Goal: Task Accomplishment & Management: Manage account settings

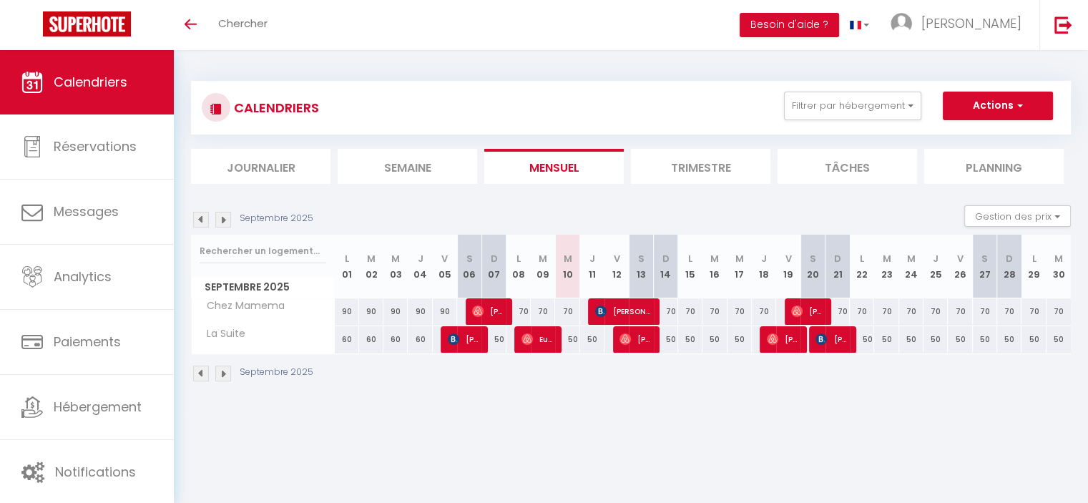
click at [223, 221] on img at bounding box center [223, 220] width 16 height 16
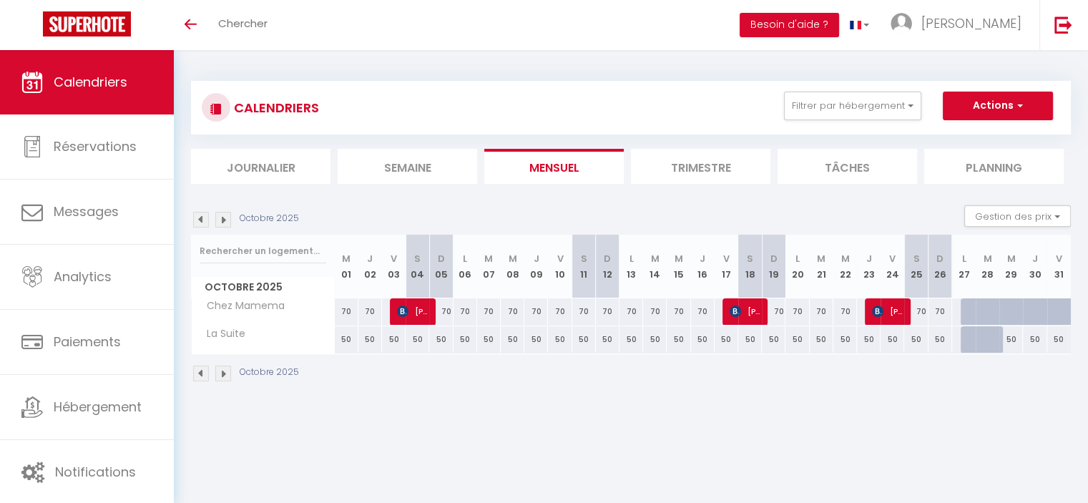
click at [223, 221] on img at bounding box center [223, 220] width 16 height 16
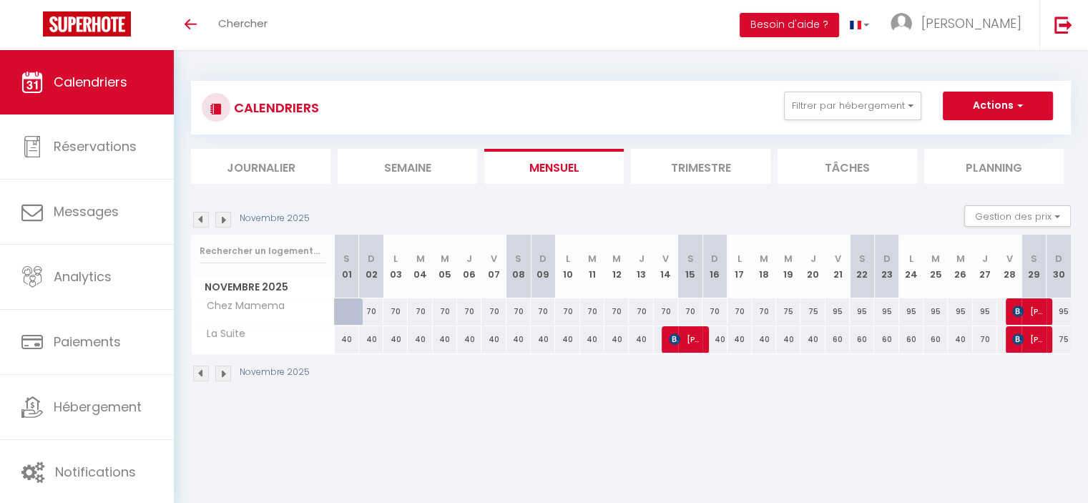
click at [203, 217] on img at bounding box center [201, 220] width 16 height 16
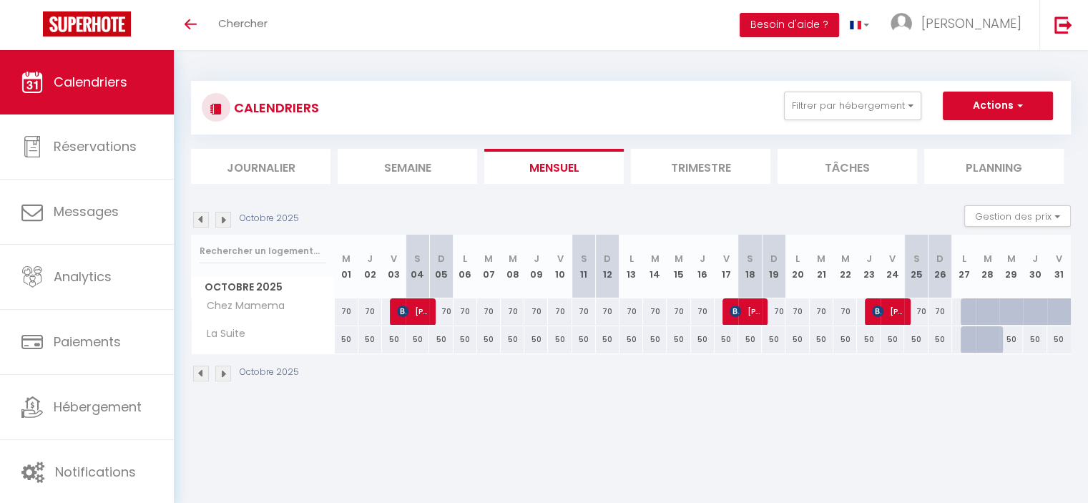
click at [224, 221] on img at bounding box center [223, 220] width 16 height 16
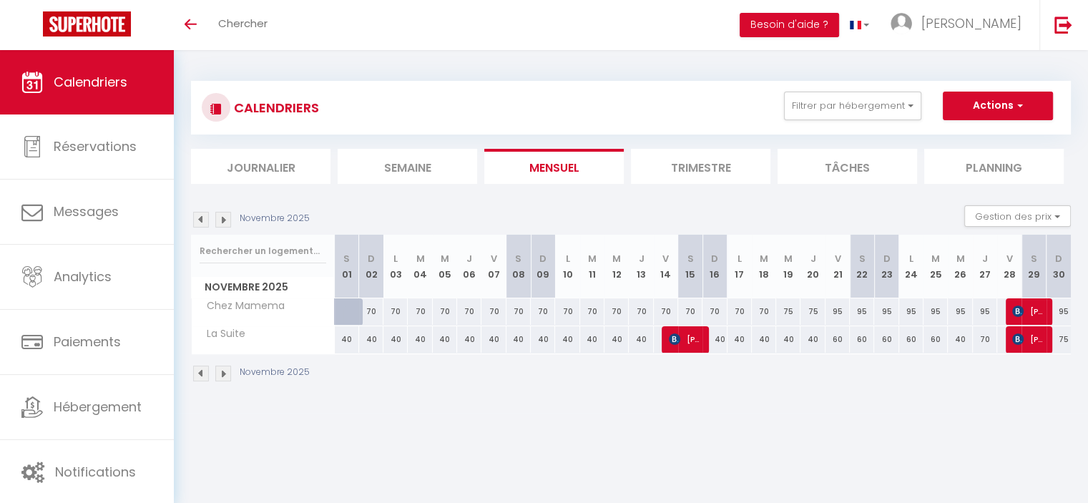
click at [373, 308] on div "70" at bounding box center [371, 311] width 24 height 26
type input "70"
type input "Dim 02 Novembre 2025"
type input "Lun 03 Novembre 2025"
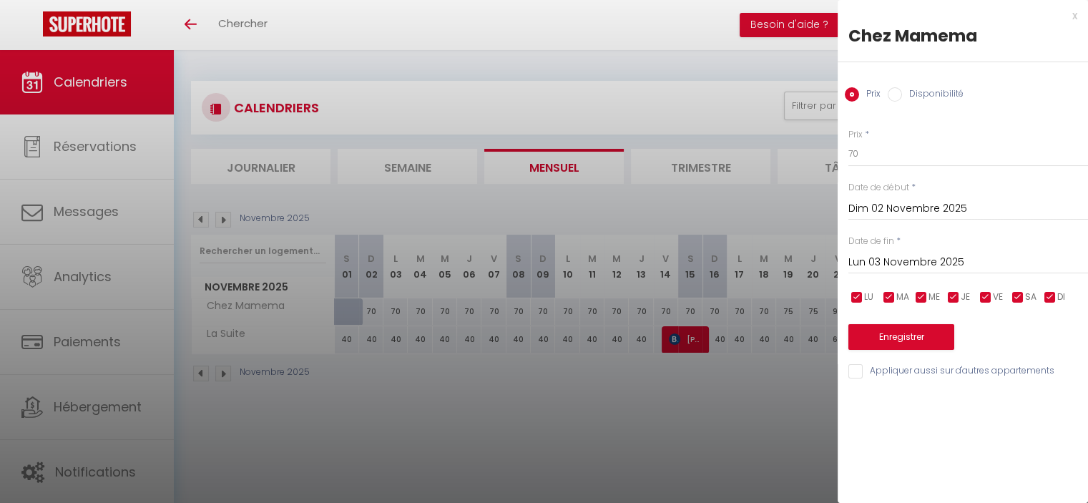
click at [1077, 11] on div "x" at bounding box center [958, 15] width 240 height 17
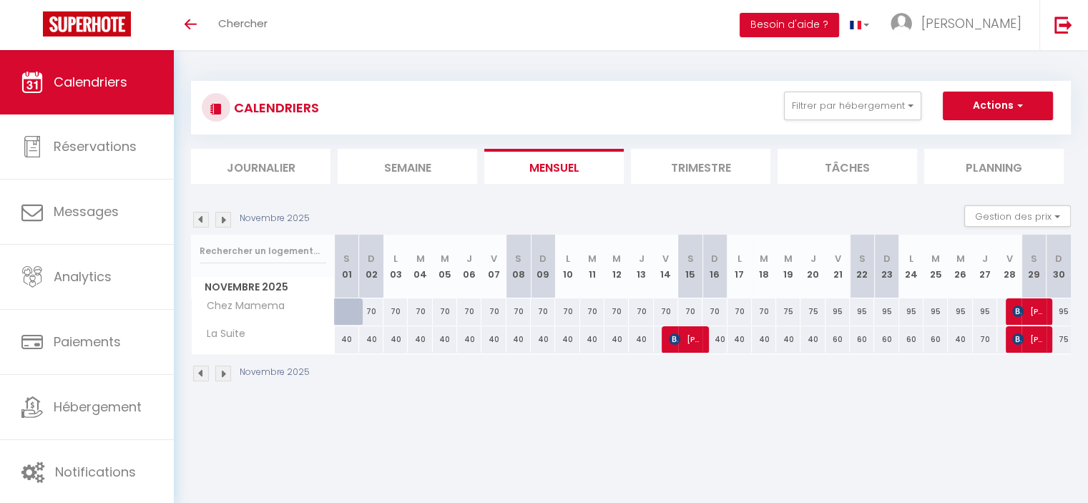
click at [196, 224] on img at bounding box center [201, 220] width 16 height 16
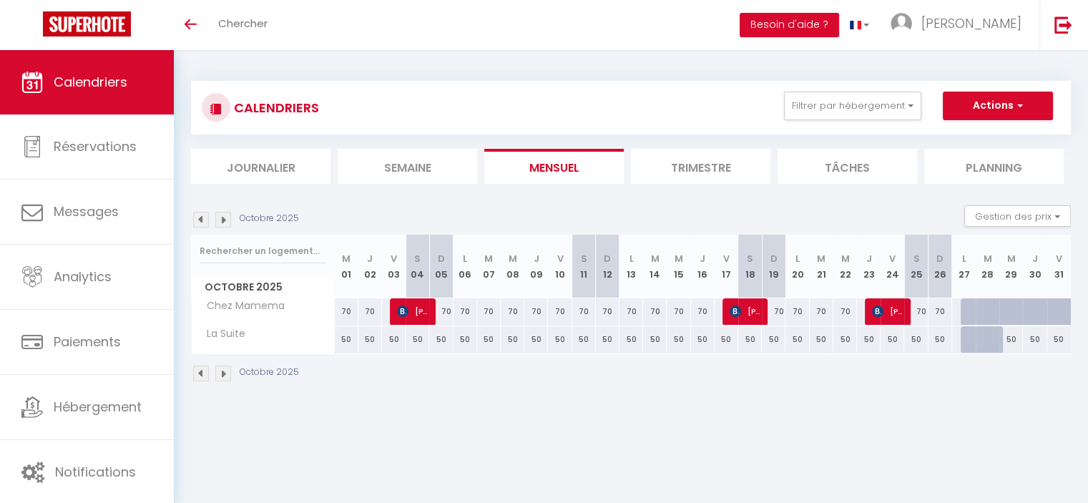
click at [222, 221] on img at bounding box center [223, 220] width 16 height 16
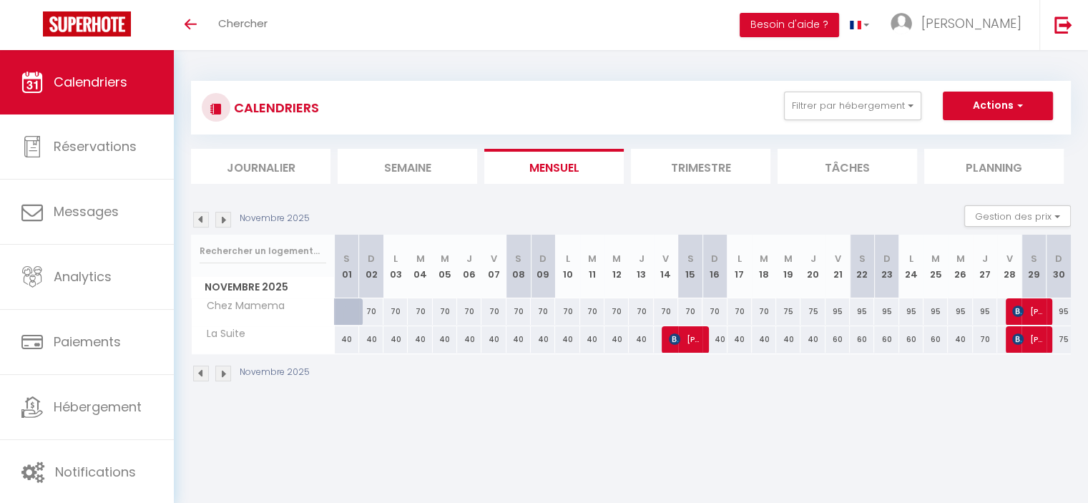
click at [366, 308] on div "70" at bounding box center [371, 311] width 24 height 26
type input "70"
type input "Dim 02 Novembre 2025"
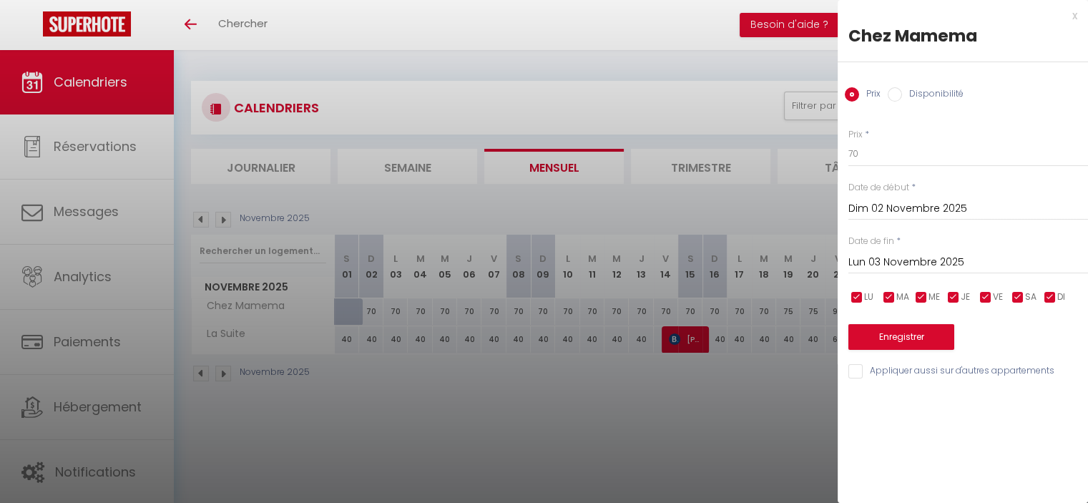
click at [907, 262] on input "Lun 03 Novembre 2025" at bounding box center [969, 262] width 240 height 19
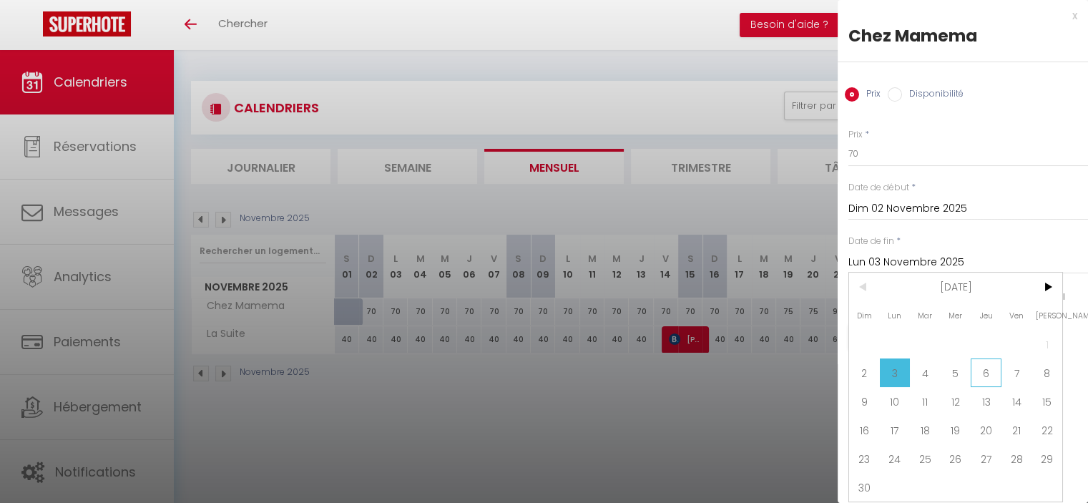
click at [982, 374] on span "6" at bounding box center [986, 372] width 31 height 29
type input "Jeu 06 Novembre 2025"
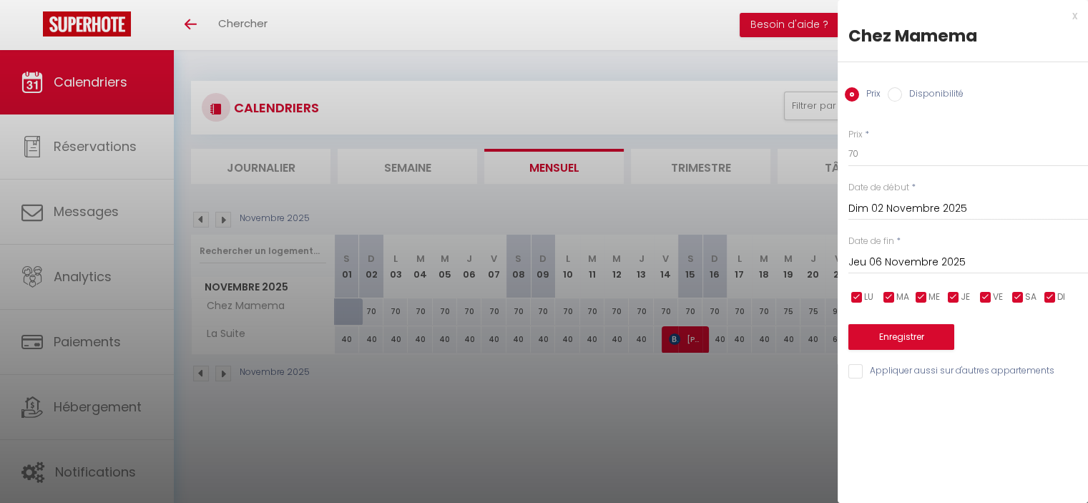
click at [899, 91] on input "Disponibilité" at bounding box center [895, 94] width 14 height 14
radio input "true"
radio input "false"
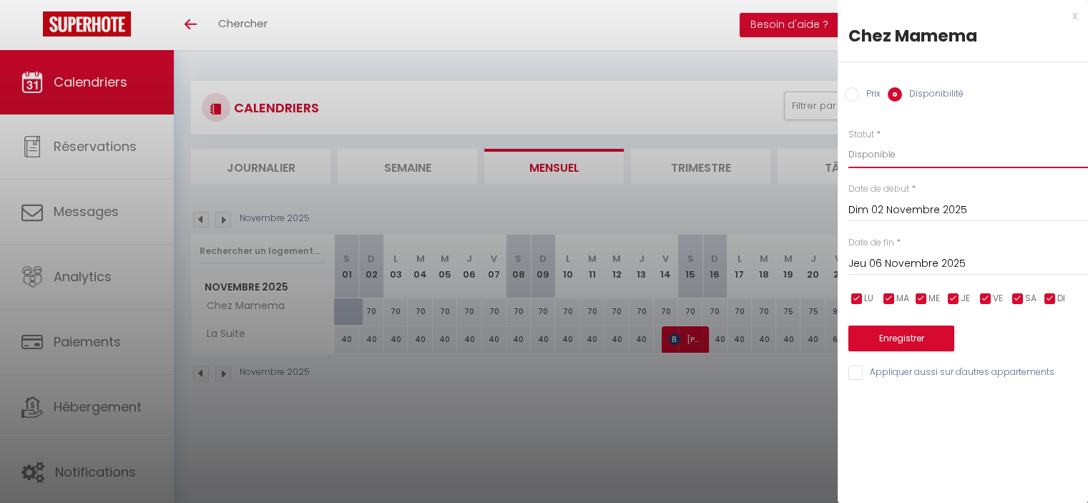
click at [890, 155] on select "Disponible Indisponible" at bounding box center [969, 154] width 240 height 27
select select "0"
click at [849, 141] on select "Disponible Indisponible" at bounding box center [969, 154] width 240 height 27
click at [877, 332] on button "Enregistrer" at bounding box center [902, 339] width 106 height 26
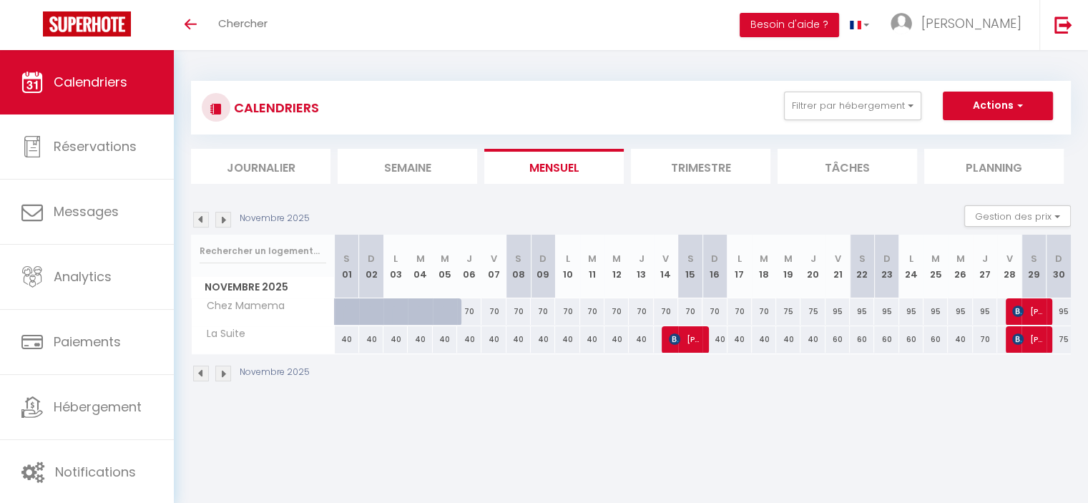
click at [223, 215] on img at bounding box center [223, 220] width 16 height 16
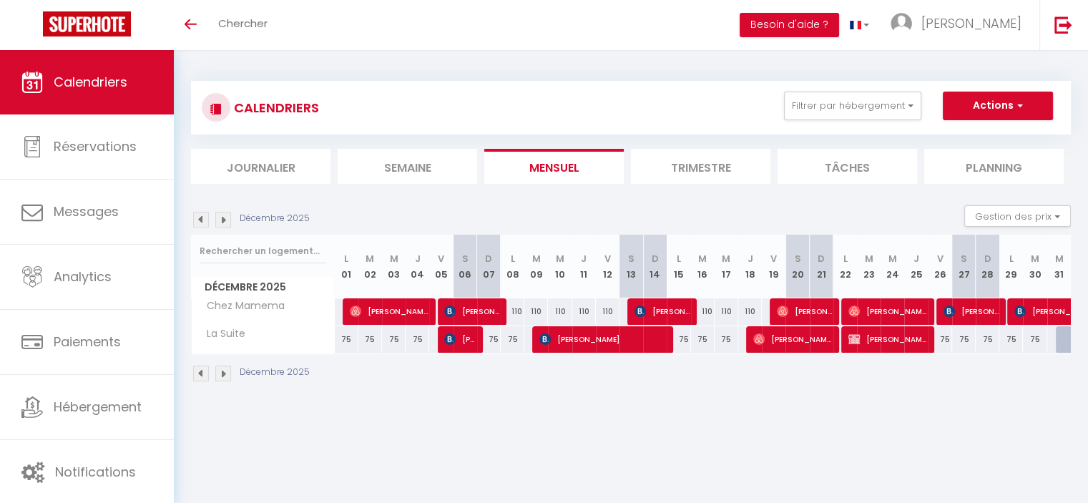
click at [203, 223] on img at bounding box center [201, 220] width 16 height 16
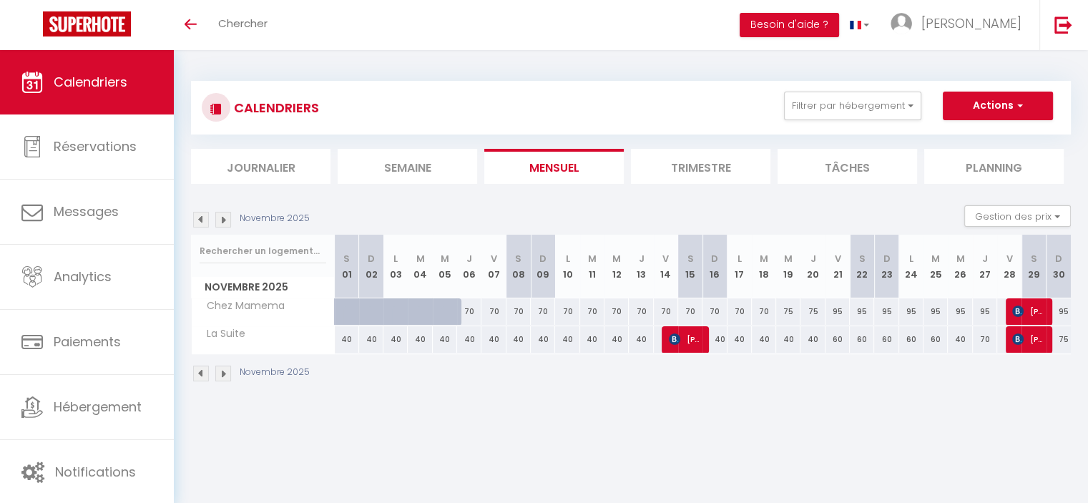
click at [203, 223] on img at bounding box center [201, 220] width 16 height 16
